Goal: Find specific page/section: Find specific page/section

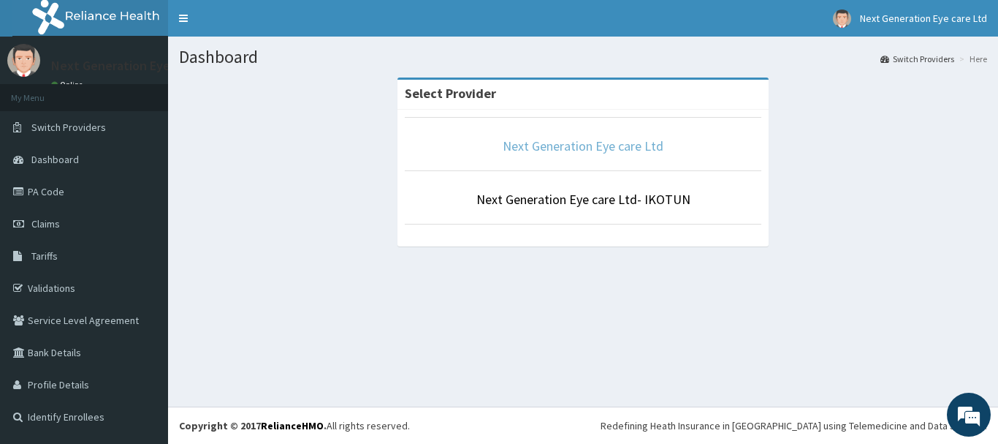
click at [567, 149] on link "Next Generation Eye care Ltd" at bounding box center [583, 145] width 161 height 17
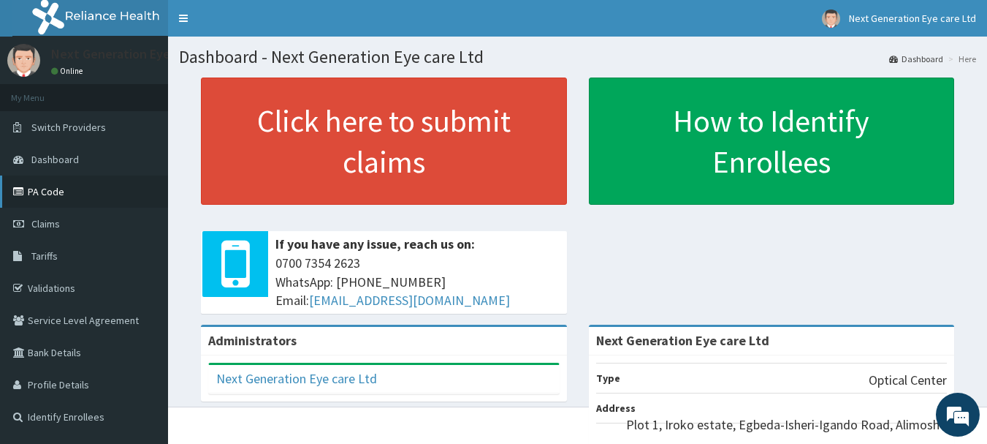
click at [45, 182] on link "PA Code" at bounding box center [84, 191] width 168 height 32
